Goal: Task Accomplishment & Management: Use online tool/utility

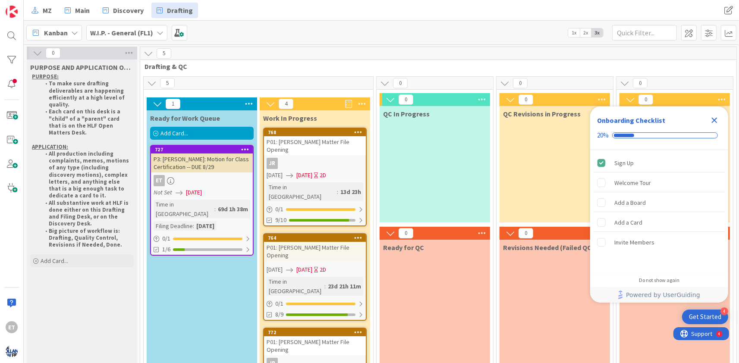
click at [714, 120] on icon "Close Checklist" at bounding box center [715, 121] width 6 height 6
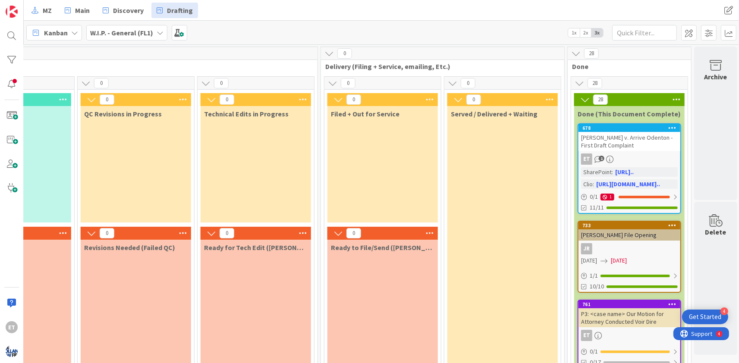
scroll to position [261, 419]
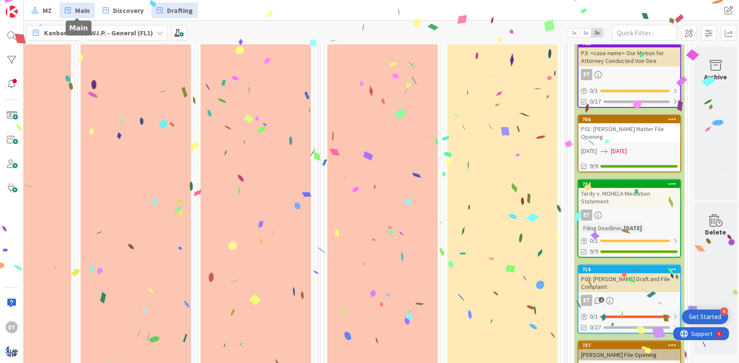
click at [83, 11] on span "Main" at bounding box center [82, 10] width 15 height 10
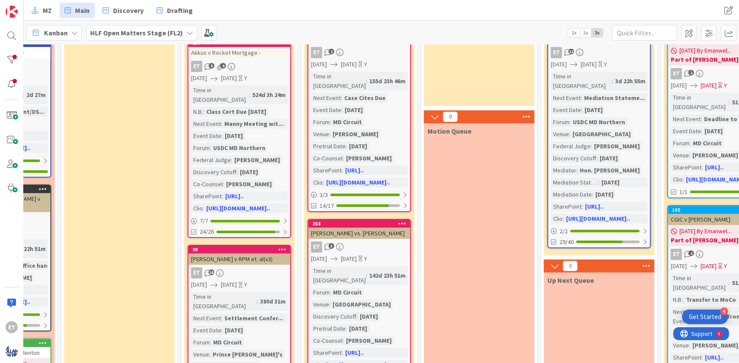
scroll to position [0, 559]
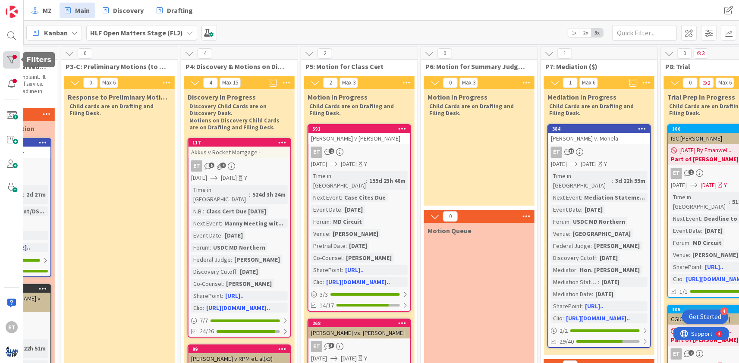
click at [17, 60] on div at bounding box center [11, 59] width 17 height 17
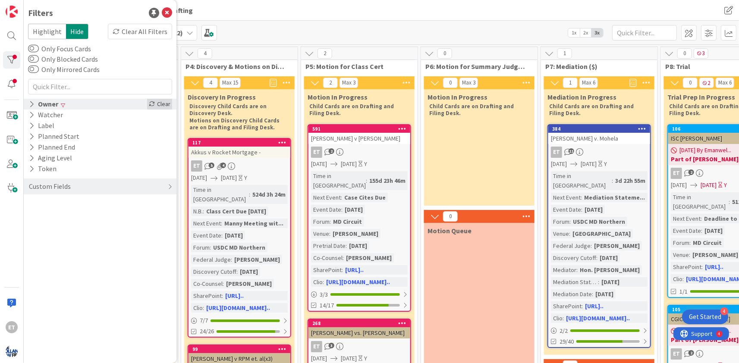
click at [155, 103] on div "Clear" at bounding box center [159, 104] width 25 height 11
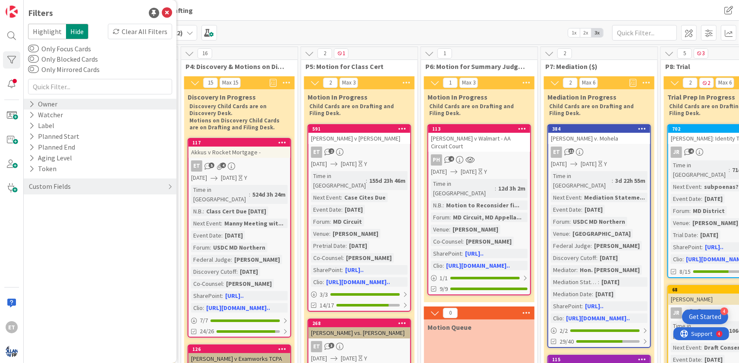
click at [501, 35] on div "Kanban HLF Open Matters Stage (FL2) 1x 2x 3x" at bounding box center [381, 33] width 715 height 24
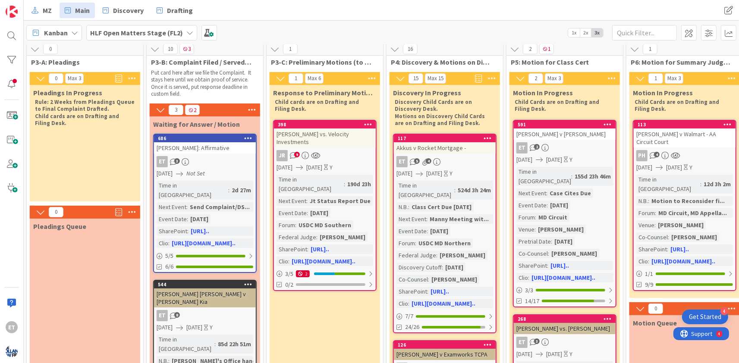
scroll to position [0, 353]
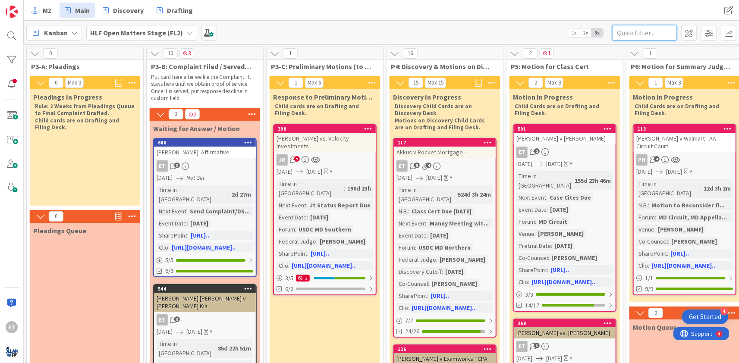
click at [652, 30] on input "text" at bounding box center [644, 33] width 65 height 16
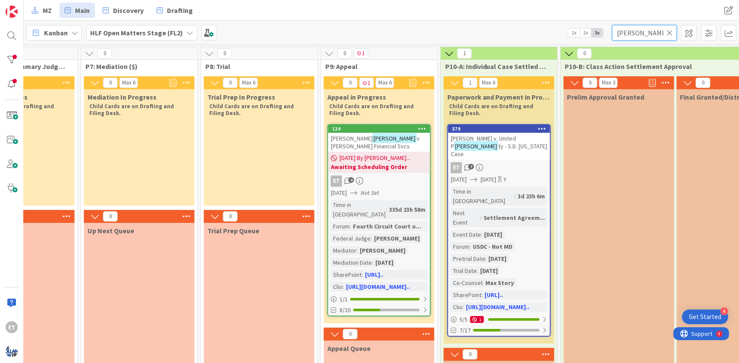
scroll to position [0, 1041]
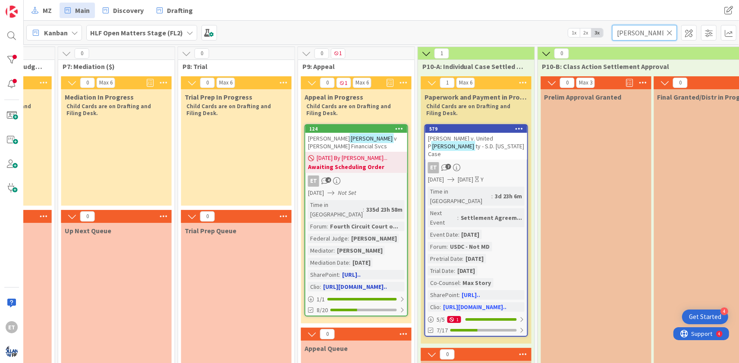
type input "[PERSON_NAME]"
click at [384, 146] on div "[PERSON_NAME] v [PERSON_NAME] Financial Svcs" at bounding box center [356, 142] width 102 height 19
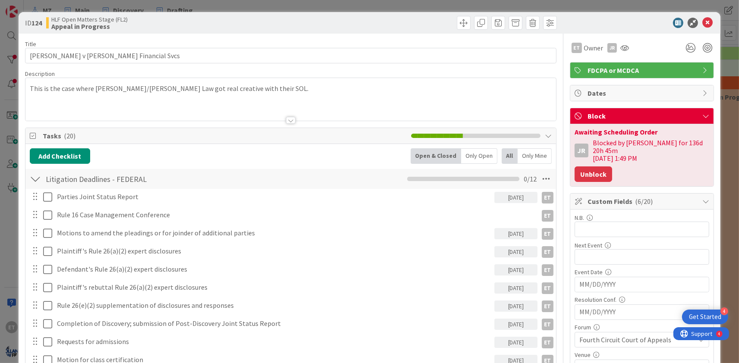
click at [599, 167] on button "Unblock" at bounding box center [593, 174] width 38 height 16
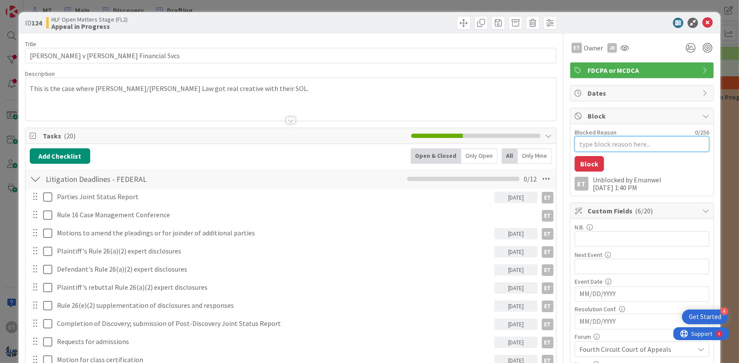
click at [595, 147] on textarea "Blocked Reason" at bounding box center [641, 144] width 135 height 16
type textarea "x"
type textarea "S"
type textarea "x"
type textarea "St"
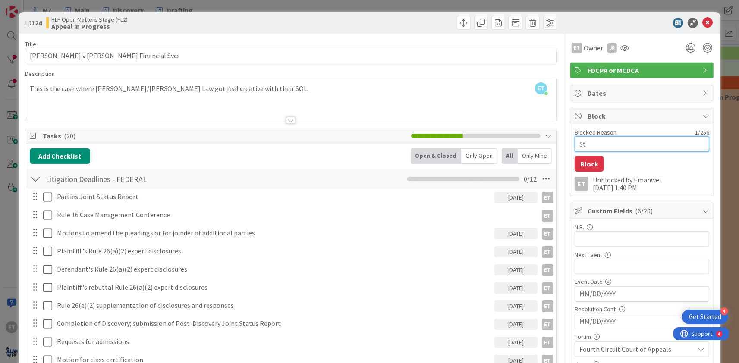
type textarea "x"
type textarea "Sta"
type textarea "x"
type textarea "Stay"
type textarea "x"
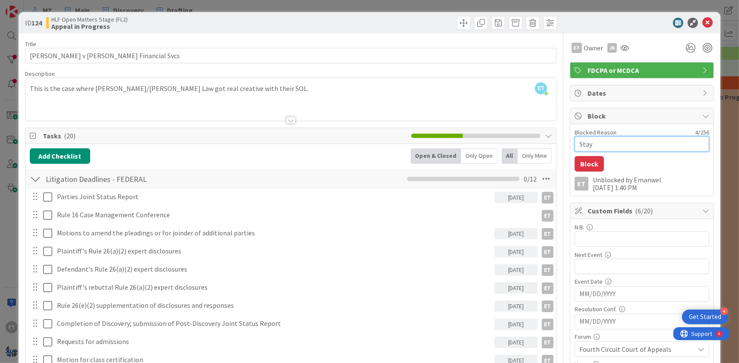
type textarea "Staye"
type textarea "x"
type textarea "Staye"
type textarea "x"
type textarea "Staye P"
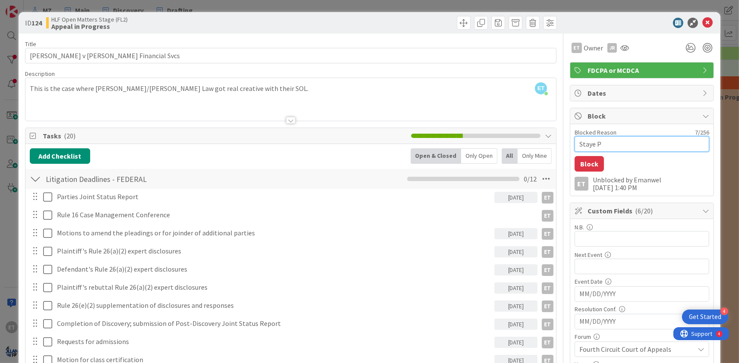
type textarea "x"
type textarea "Staye"
type textarea "x"
type textarea "Staye"
type textarea "x"
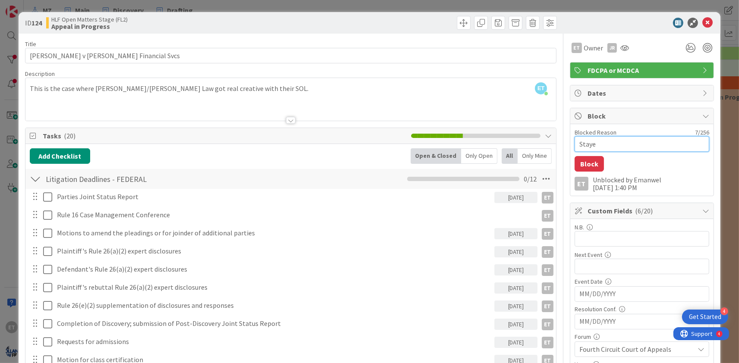
type textarea "Stayed"
type textarea "x"
type textarea "Stayed"
type textarea "x"
type textarea "Stayed P"
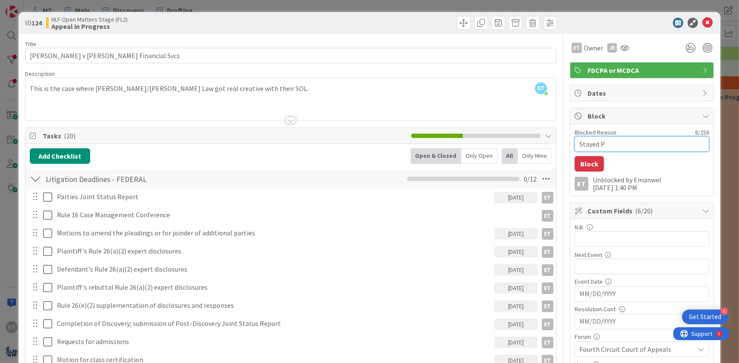
type textarea "x"
type textarea "Stayed Pe"
type textarea "x"
type textarea "Stayed Pen"
type textarea "x"
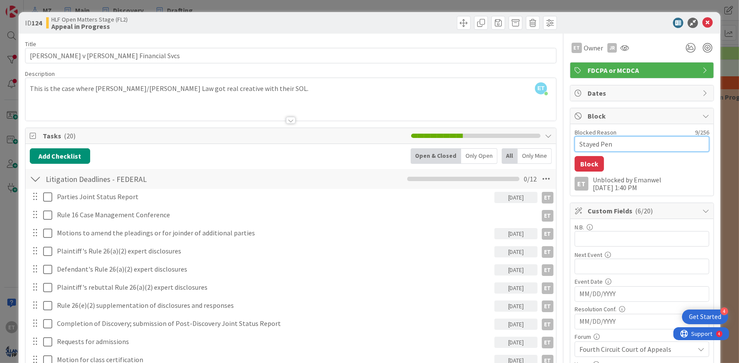
type textarea "Stayed Pend"
type textarea "x"
type textarea "Stayed Pendi"
type textarea "x"
type textarea "Stayed Pendin"
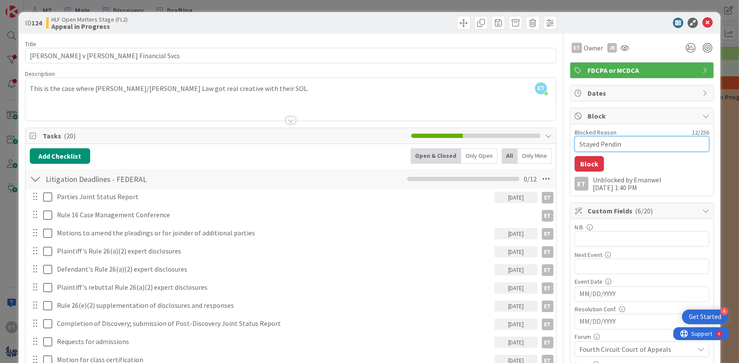
type textarea "x"
type textarea "Stayed Pending"
type textarea "x"
type textarea "Stayed Pending"
type textarea "x"
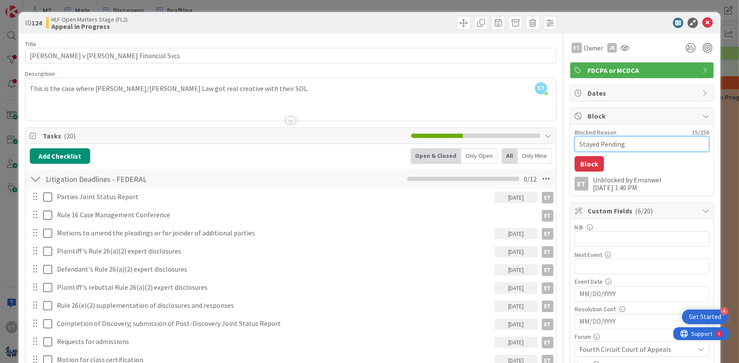
type textarea "Stayed Pending"
type textarea "x"
type textarea "Stayed Pendin"
type textarea "x"
type textarea "Stayed Pendi"
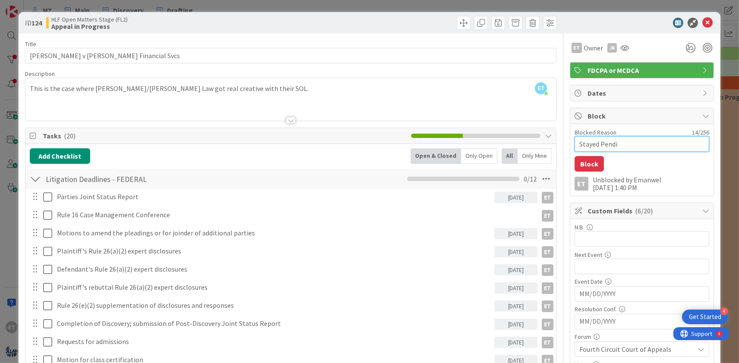
type textarea "x"
type textarea "Stayed Pend"
type textarea "x"
type textarea "Stayed Pen"
type textarea "x"
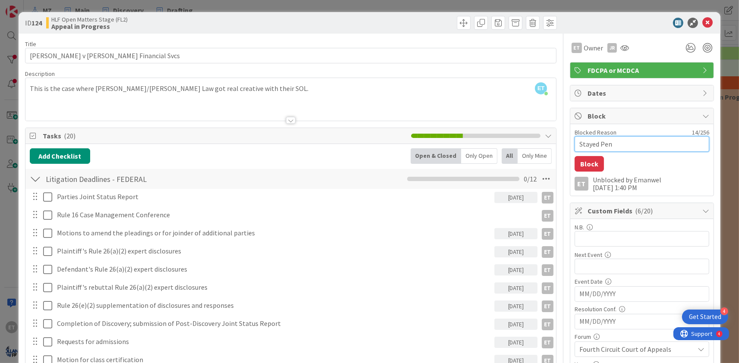
type textarea "Stayed Pe"
type textarea "x"
type textarea "Stayed P"
type textarea "x"
type textarea "Stayed"
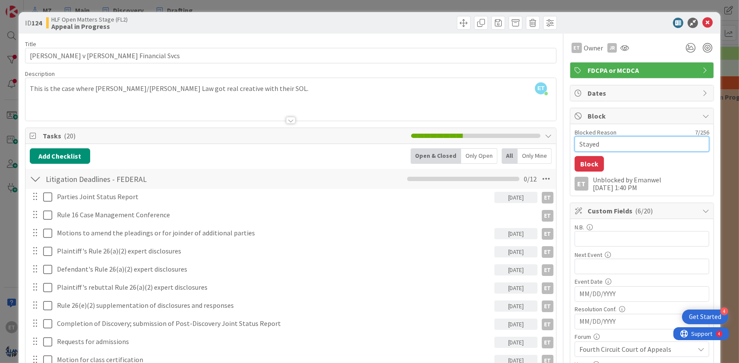
type textarea "x"
type textarea "Staye"
type textarea "x"
type textarea "Stay"
type textarea "x"
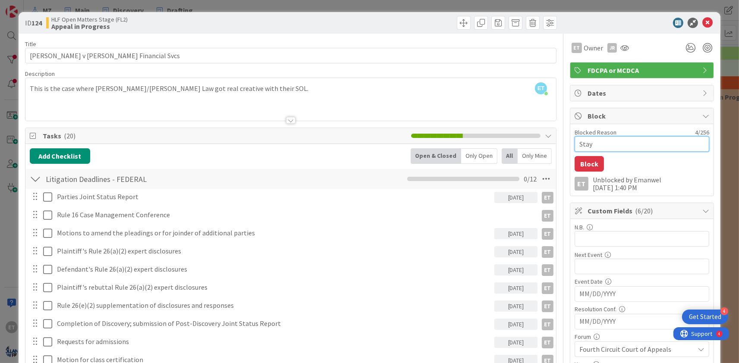
type textarea "Sta"
type textarea "x"
type textarea "St"
type textarea "x"
type textarea "S"
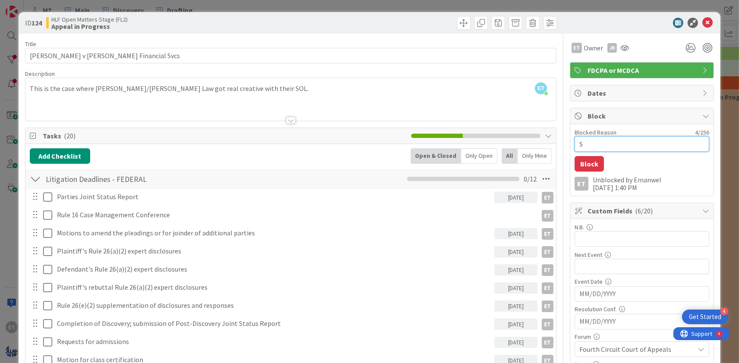
type textarea "x"
type textarea "W"
type textarea "x"
type textarea "Wa"
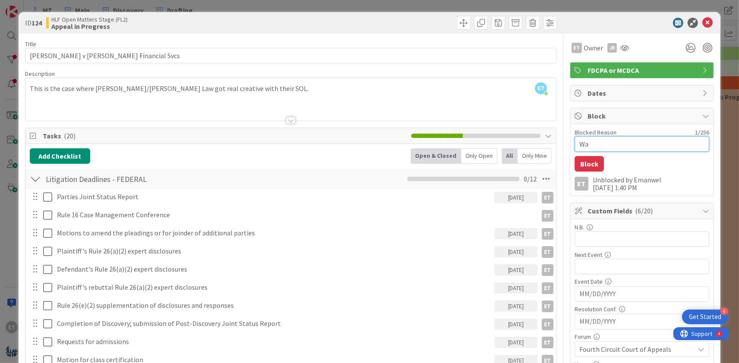
type textarea "x"
type textarea "Wai"
type textarea "x"
type textarea "Wait"
type textarea "x"
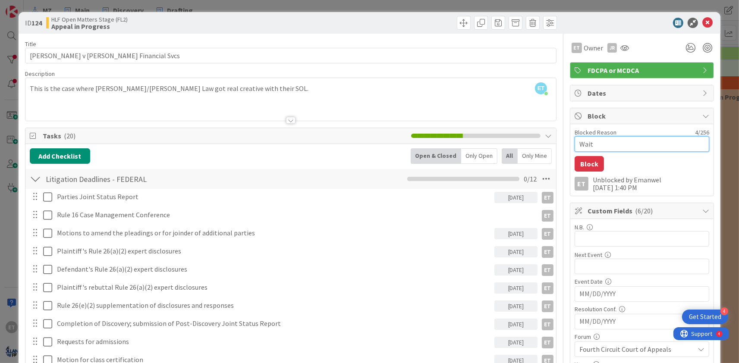
type textarea "Waiti"
type textarea "x"
type textarea "Waitin"
type textarea "x"
type textarea "Waiting"
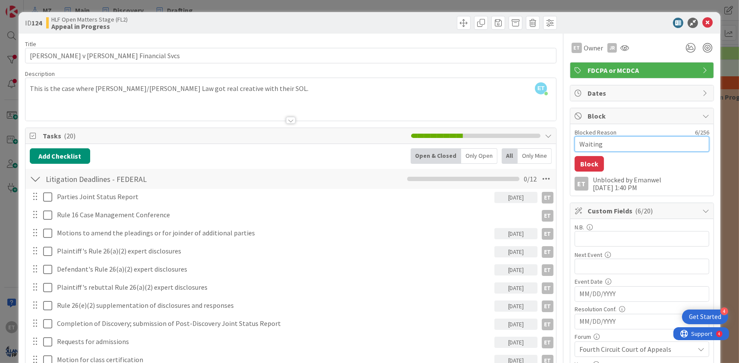
type textarea "x"
type textarea "Waiting"
type textarea "x"
type textarea "Waiting f"
type textarea "x"
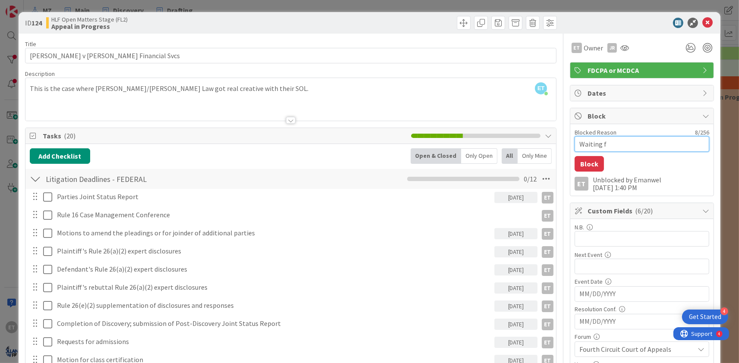
type textarea "Waiting fo"
type textarea "x"
type textarea "Waiting for"
type textarea "x"
type textarea "Waiting for"
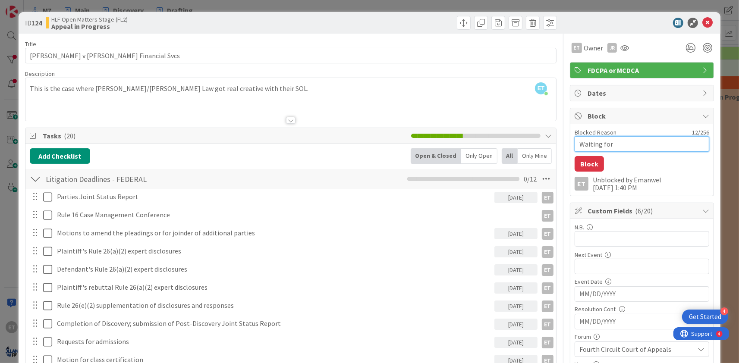
type textarea "x"
type textarea "Waiting for D"
type textarea "x"
type textarea "Waiting for De"
type textarea "x"
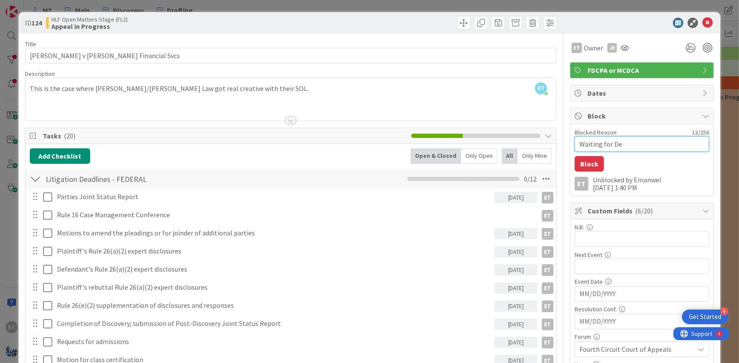
type textarea "Waiting for Def"
type textarea "x"
type textarea "Waiting for Def"
type textarea "x"
type textarea "Waiting for Def B"
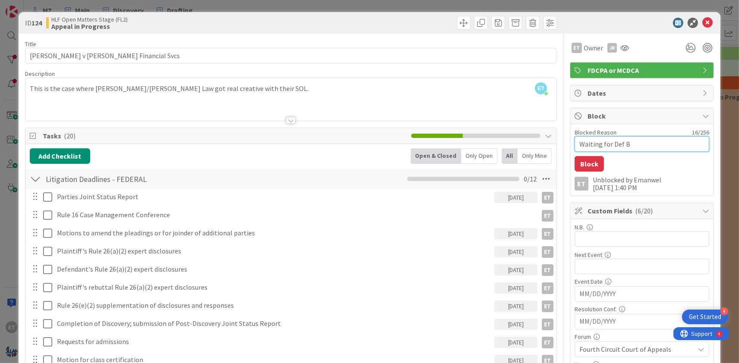
type textarea "x"
type textarea "Waiting for Def Br"
type textarea "x"
type textarea "Waiting for Def Bri"
type textarea "x"
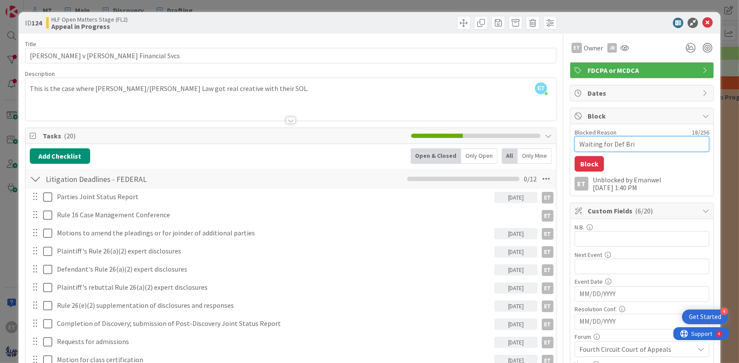
type textarea "Waiting for Def [PERSON_NAME]"
type textarea "x"
type textarea "Waiting for Def Brief"
type textarea "x"
type textarea "Waiting for Def Briefs"
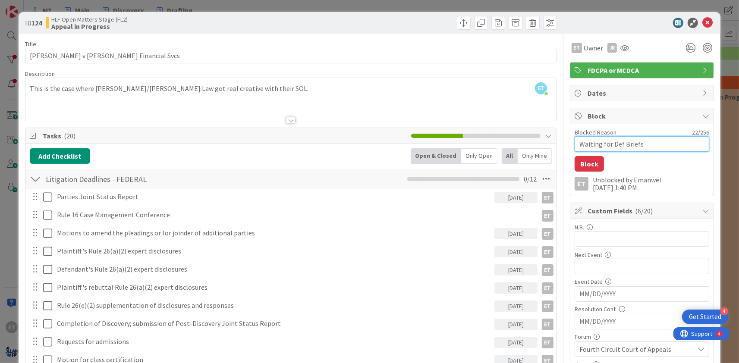
type textarea "x"
type textarea "Waiting for Def Brief"
type textarea "x"
type textarea "Waiting for Def Brief"
type textarea "x"
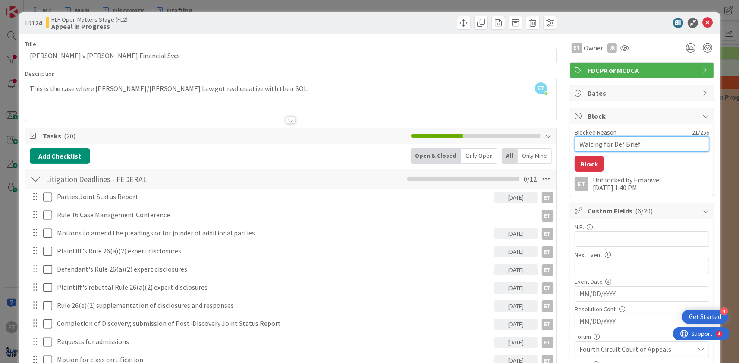
type textarea "Waiting for Def Brief o"
type textarea "x"
type textarea "Waiting for Def Brief on"
type textarea "x"
type textarea "Waiting for Def Brief on"
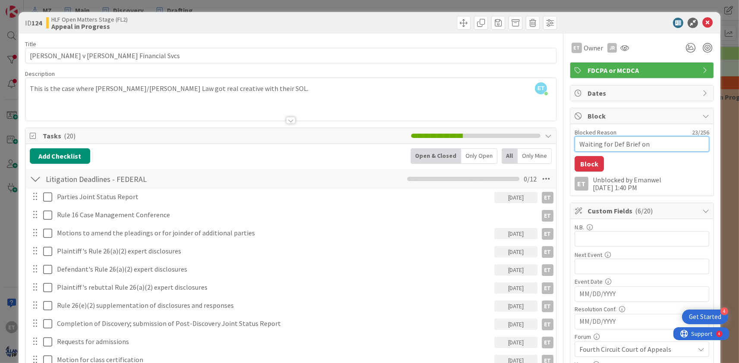
type textarea "x"
type textarea "Waiting for Def Brief on A"
type textarea "x"
type textarea "Waiting for Def Brief on Ap"
type textarea "x"
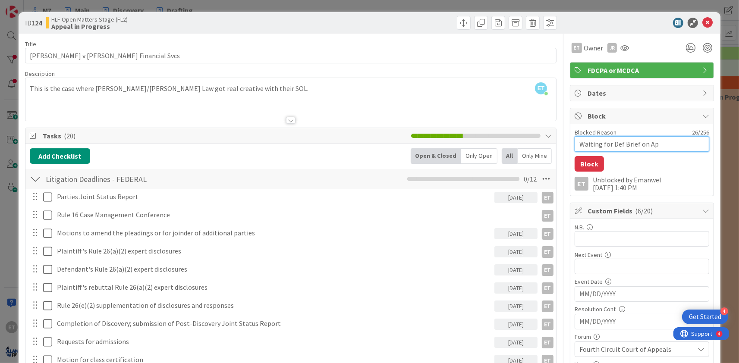
type textarea "Waiting for Def Brief on App"
type textarea "x"
type textarea "Waiting for Def Brief on Appe"
type textarea "x"
type textarea "Waiting for Def Brief on Appea"
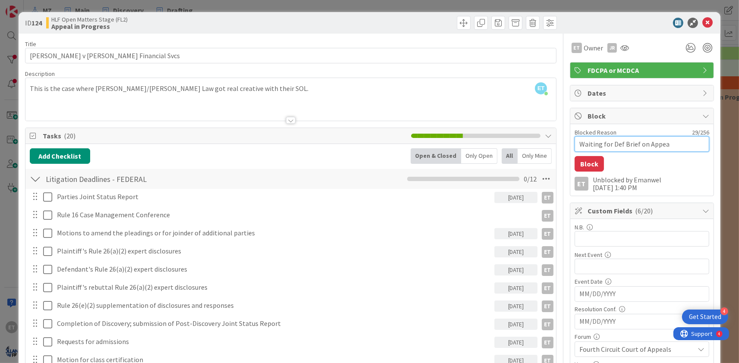
type textarea "x"
type textarea "Waiting for Def Brief on Appeal"
click at [593, 163] on button "Block" at bounding box center [588, 164] width 29 height 16
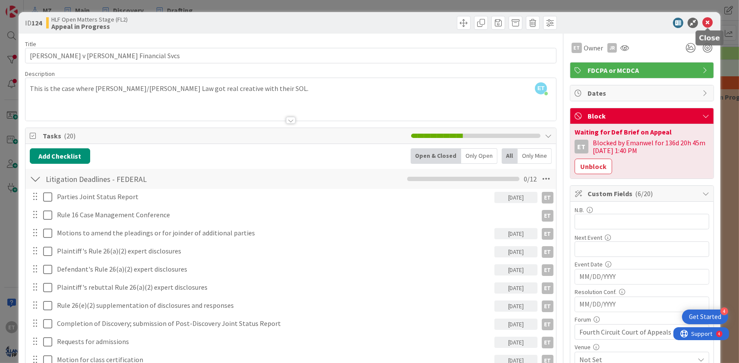
click at [709, 21] on icon at bounding box center [707, 23] width 10 height 10
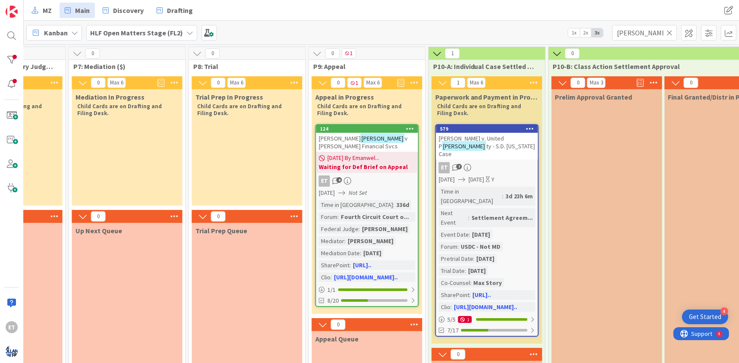
scroll to position [0, 1003]
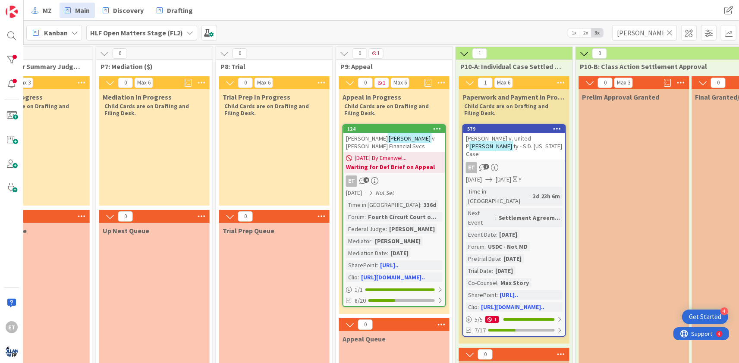
click at [667, 31] on icon at bounding box center [669, 33] width 6 height 8
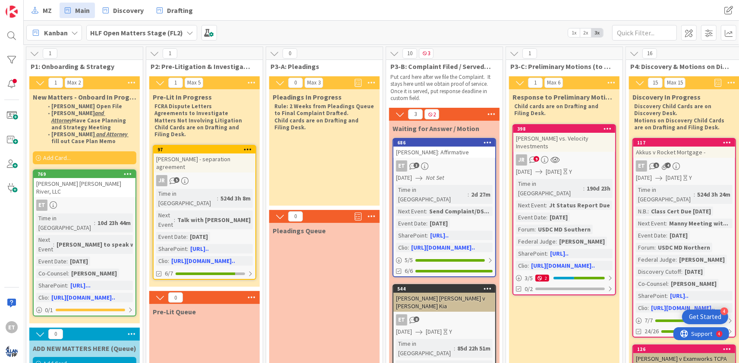
scroll to position [0, 85]
